Goal: Information Seeking & Learning: Learn about a topic

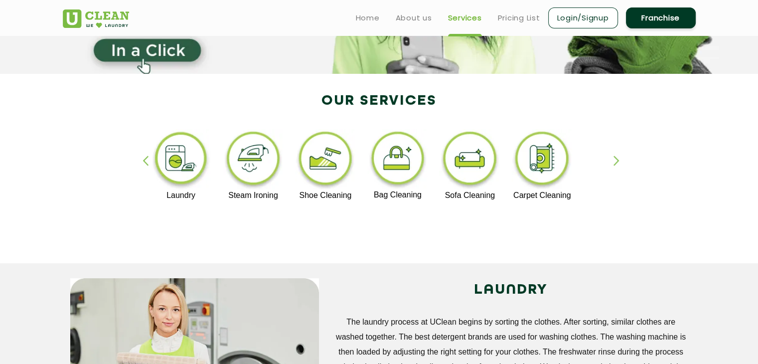
scroll to position [108, 0]
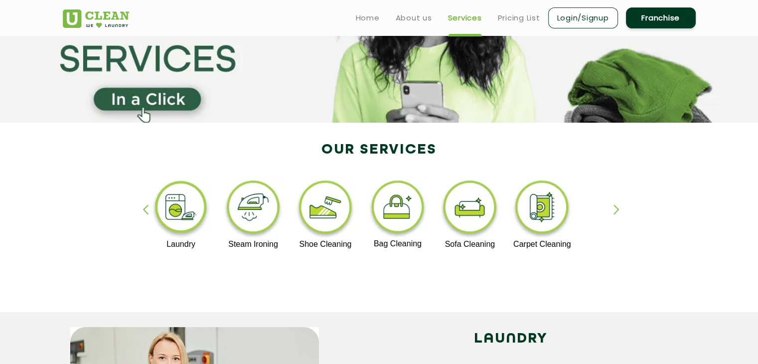
click at [317, 203] on img at bounding box center [325, 209] width 61 height 62
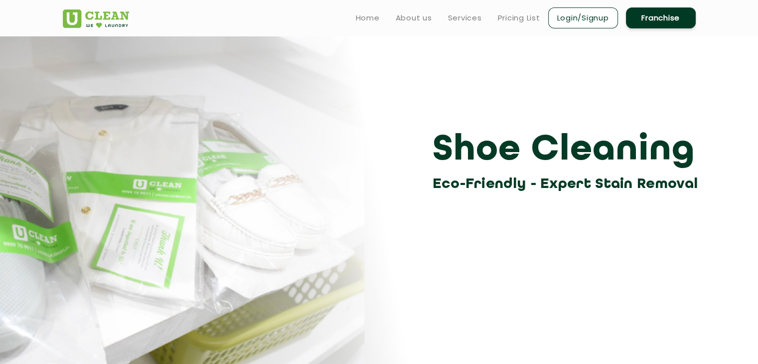
click at [444, 245] on section "Shoe Cleaning Eco-Friendly - Expert Stain Removal" at bounding box center [379, 210] width 758 height 349
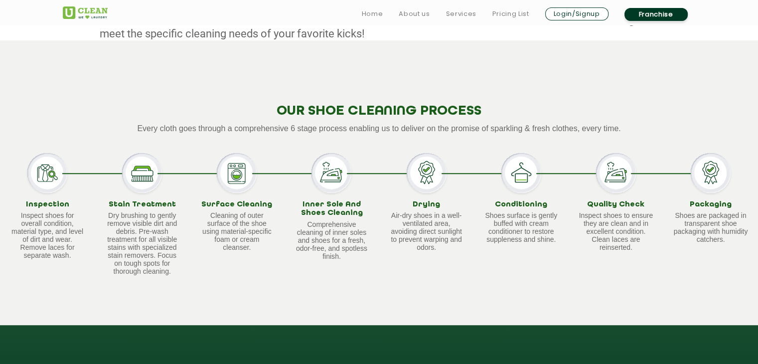
scroll to position [574, 0]
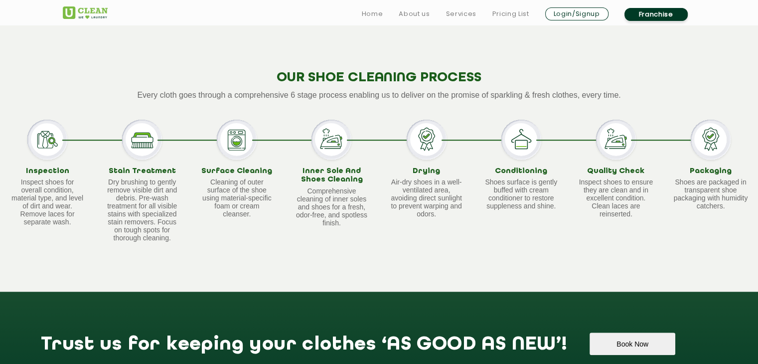
click at [74, 308] on div "Trust us for keeping your clothes ‘AS GOOD AS NEW’! Book Now" at bounding box center [379, 349] width 758 height 115
click at [510, 248] on div "OUR SHOE CLEANING PROCESS Every cloth goes through a comprehensive 6 stage proc…" at bounding box center [379, 149] width 758 height 285
click at [600, 79] on h2 "OUR SHOE CLEANING PROCESS" at bounding box center [379, 77] width 758 height 15
click at [585, 45] on div "OUR SHOE CLEANING PROCESS Every cloth goes through a comprehensive 6 stage proc…" at bounding box center [379, 149] width 758 height 285
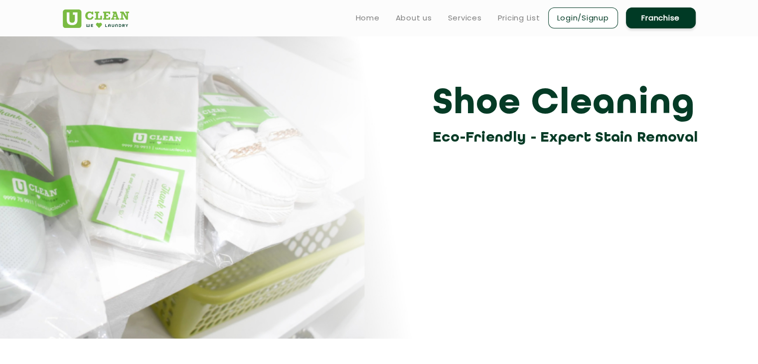
scroll to position [0, 0]
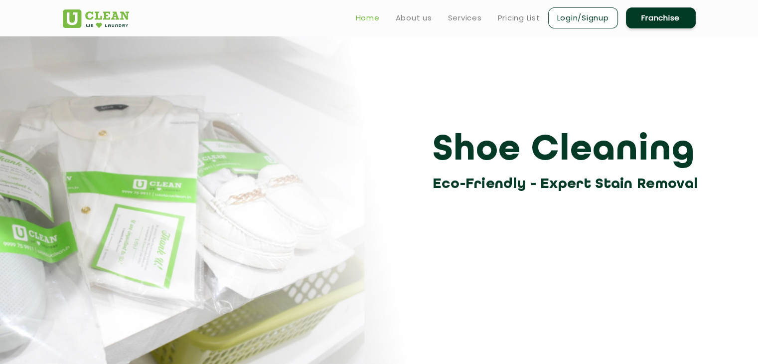
click at [367, 17] on link "Home" at bounding box center [368, 18] width 24 height 12
